Goal: Navigation & Orientation: Find specific page/section

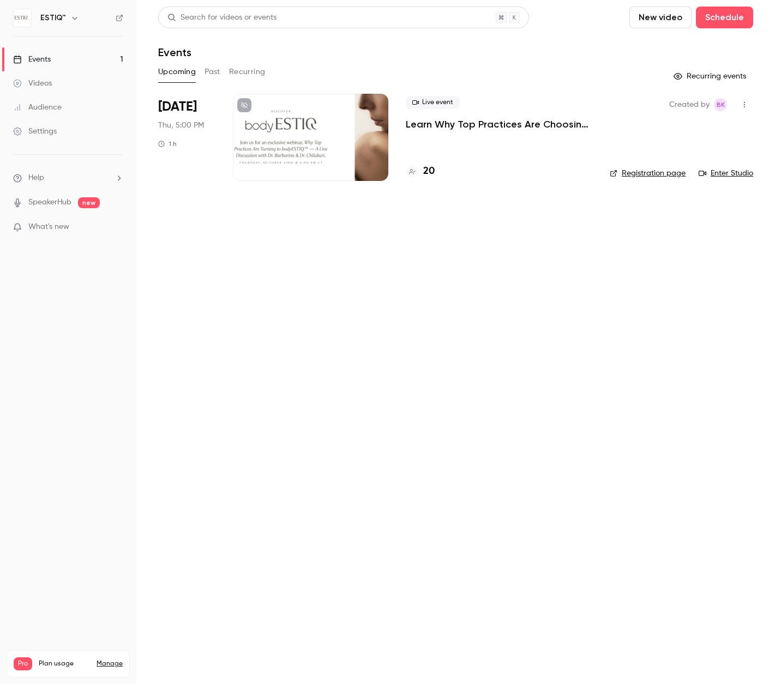
click at [47, 61] on div "Events" at bounding box center [32, 59] width 38 height 11
click at [420, 171] on div "21" at bounding box center [419, 171] width 27 height 15
